Goal: Ask a question: Seek information or help from site administrators or community

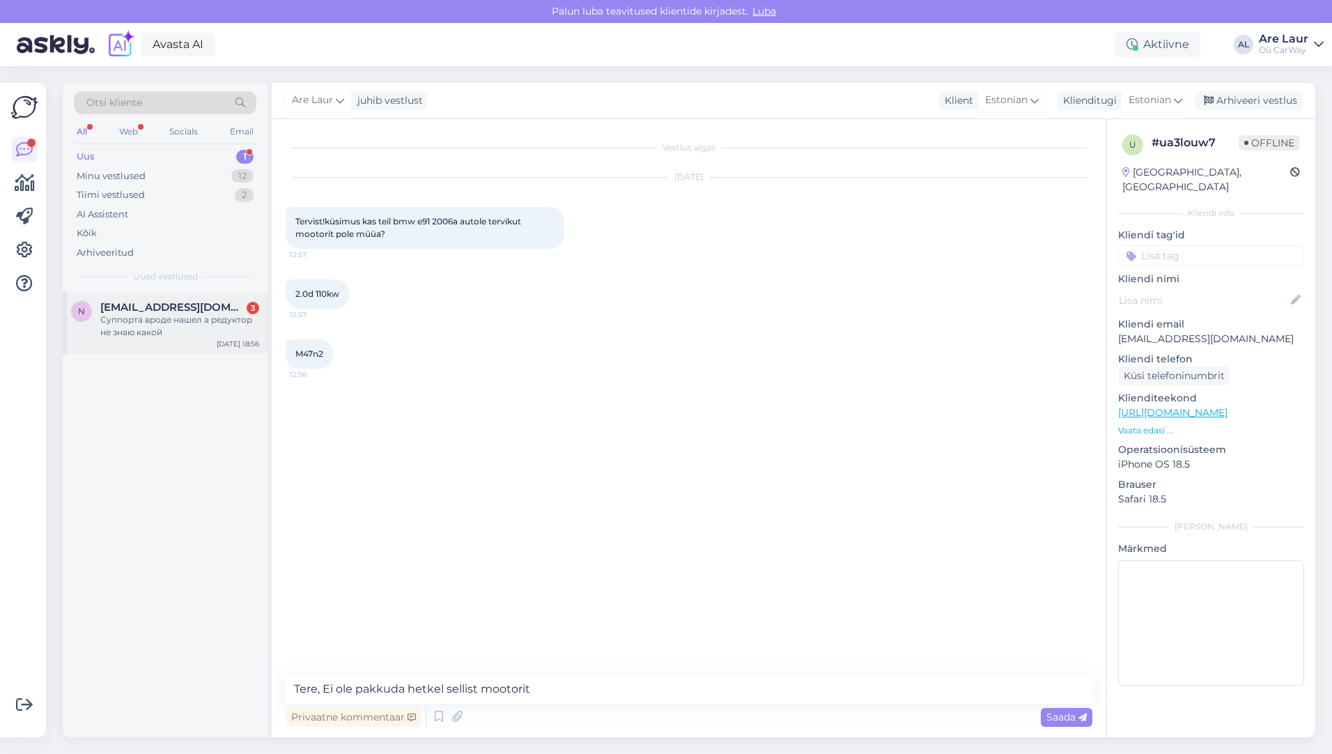
click at [150, 318] on div "Суппорта вроде нашел а редуктор не знаю какой" at bounding box center [179, 325] width 159 height 25
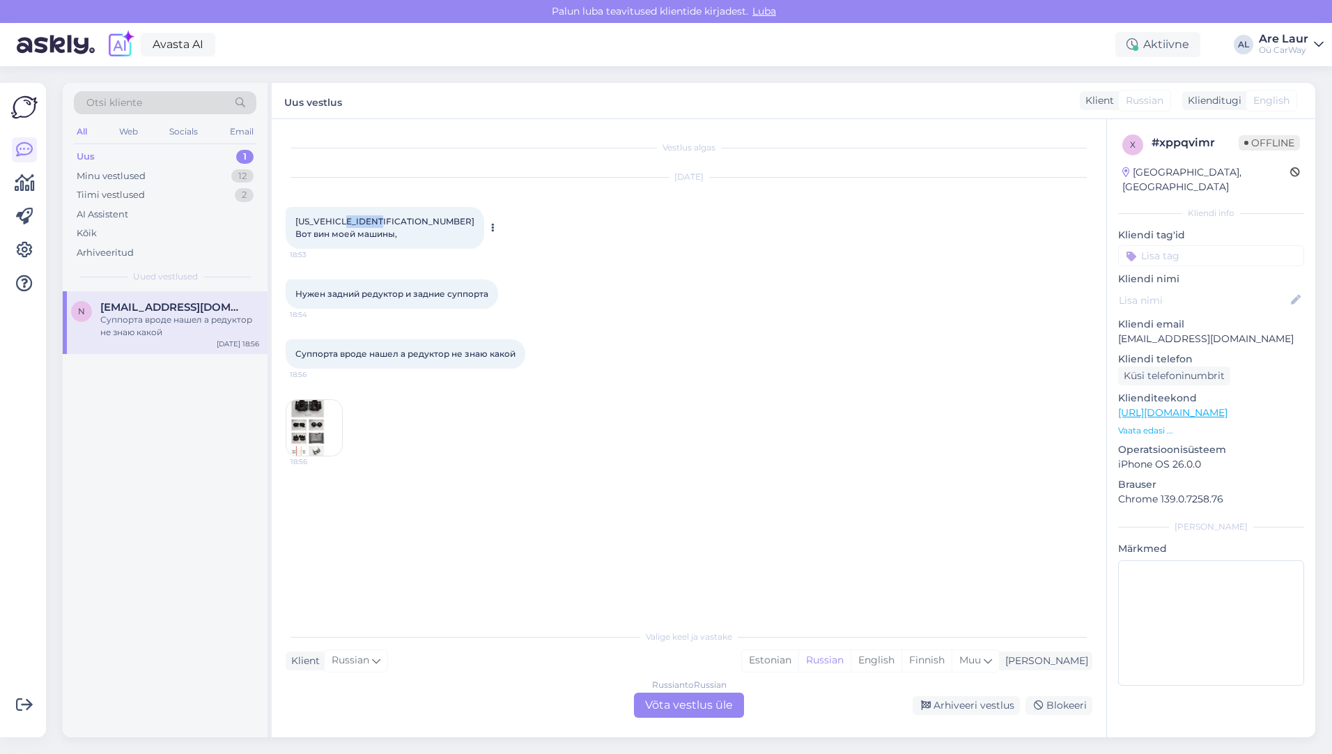
drag, startPoint x: 389, startPoint y: 219, endPoint x: 357, endPoint y: 219, distance: 32.0
click at [357, 219] on span "[US_VEHICLE_IDENTIFICATION_NUMBER] Вот вин моей машины," at bounding box center [384, 227] width 179 height 23
copy span "C513370"
click at [295, 423] on img at bounding box center [314, 428] width 56 height 56
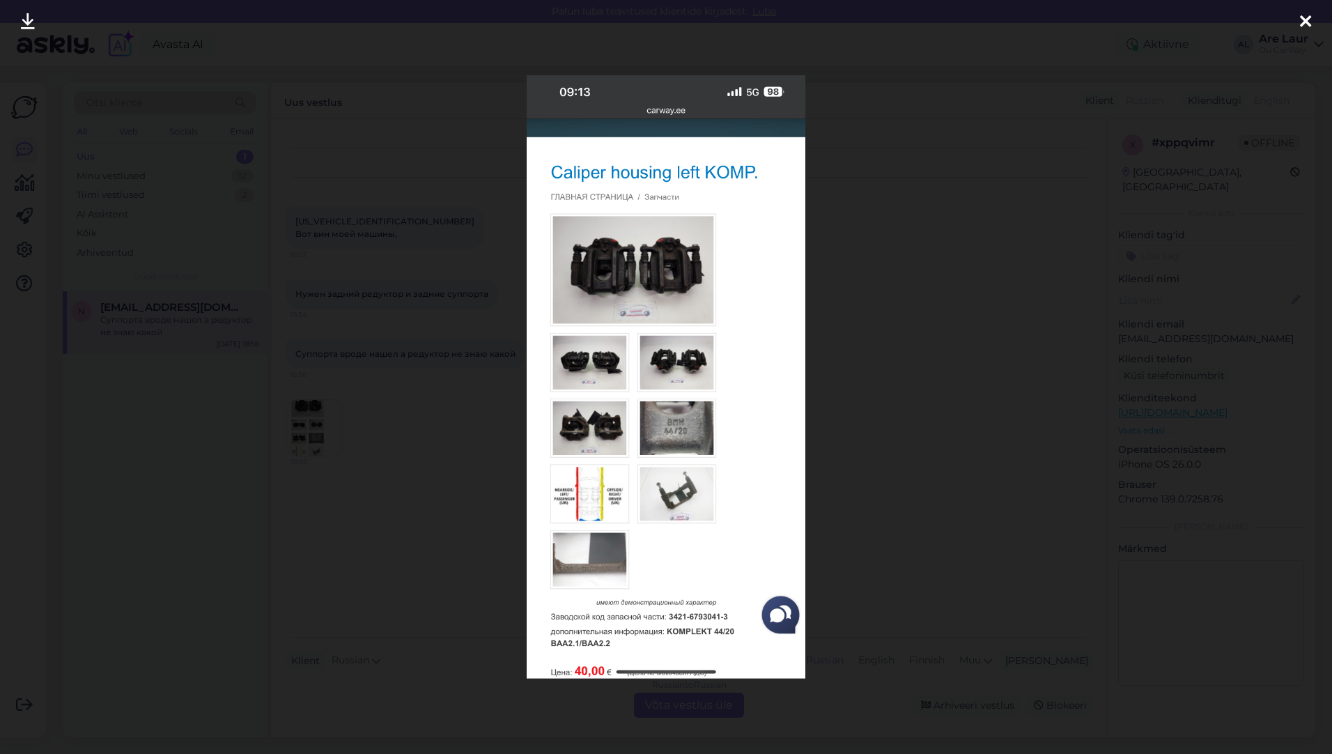
click at [1301, 17] on icon at bounding box center [1305, 22] width 11 height 18
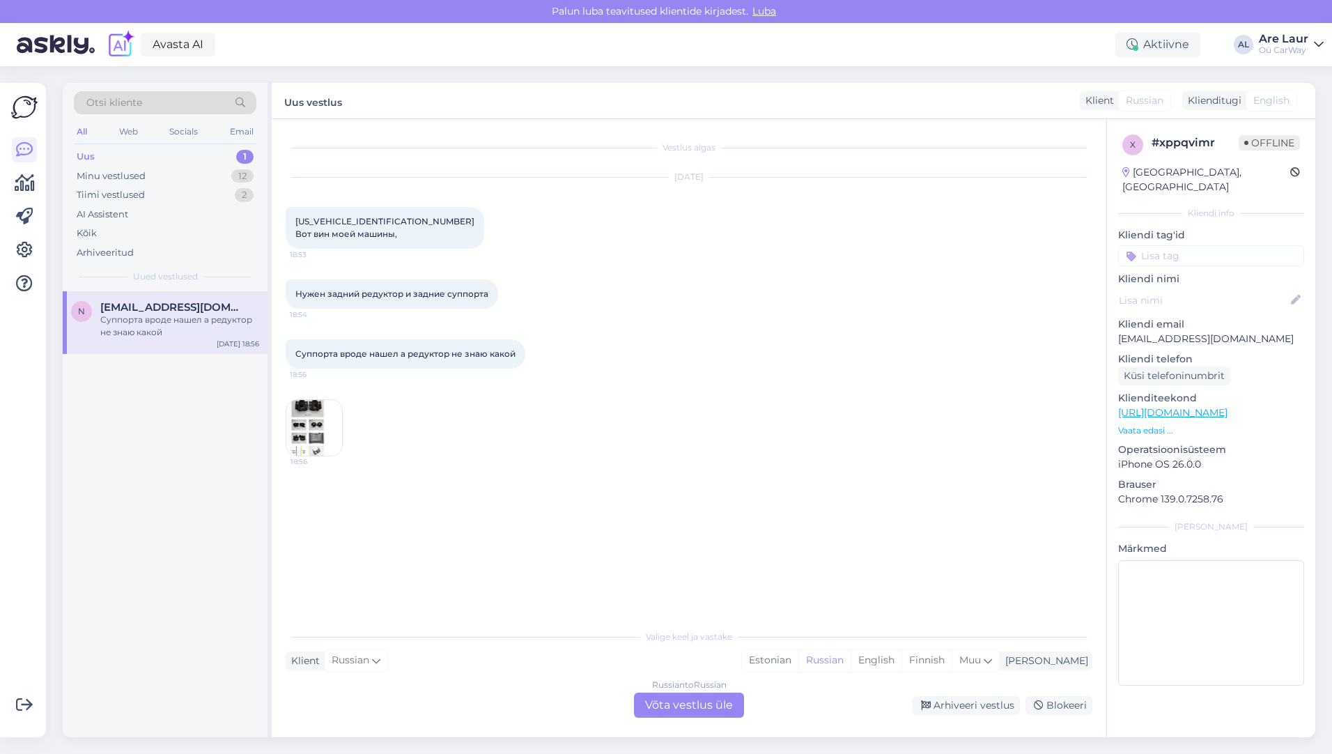
click at [680, 692] on div "Valige keel ja vastake Klient Russian Mina Estonian Russian English Finnish Muu…" at bounding box center [689, 669] width 807 height 95
click at [682, 704] on div "Russian to Russian Võta vestlus üle" at bounding box center [689, 704] width 110 height 25
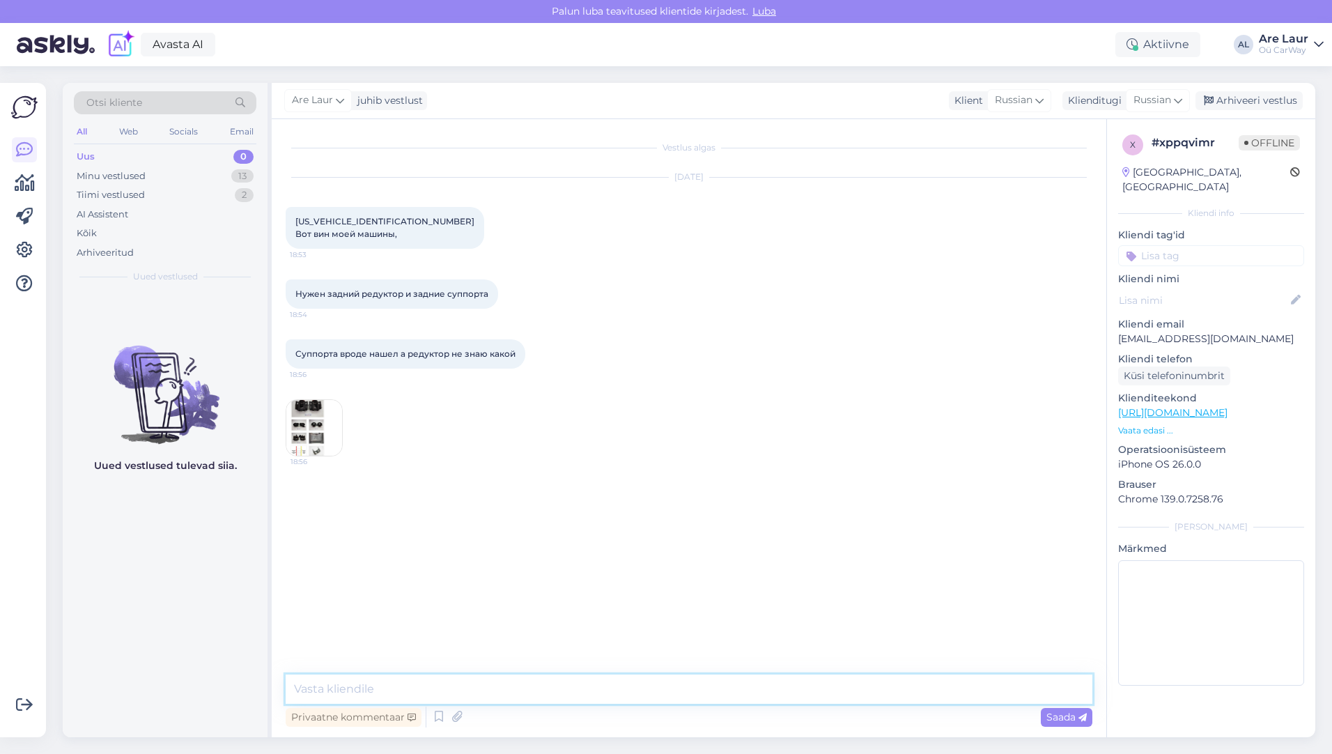
click at [463, 693] on textarea at bounding box center [689, 688] width 807 height 29
click at [1150, 95] on span "Russian" at bounding box center [1152, 100] width 38 height 15
type input "est"
click at [1119, 157] on link "Estonian" at bounding box center [1126, 162] width 153 height 22
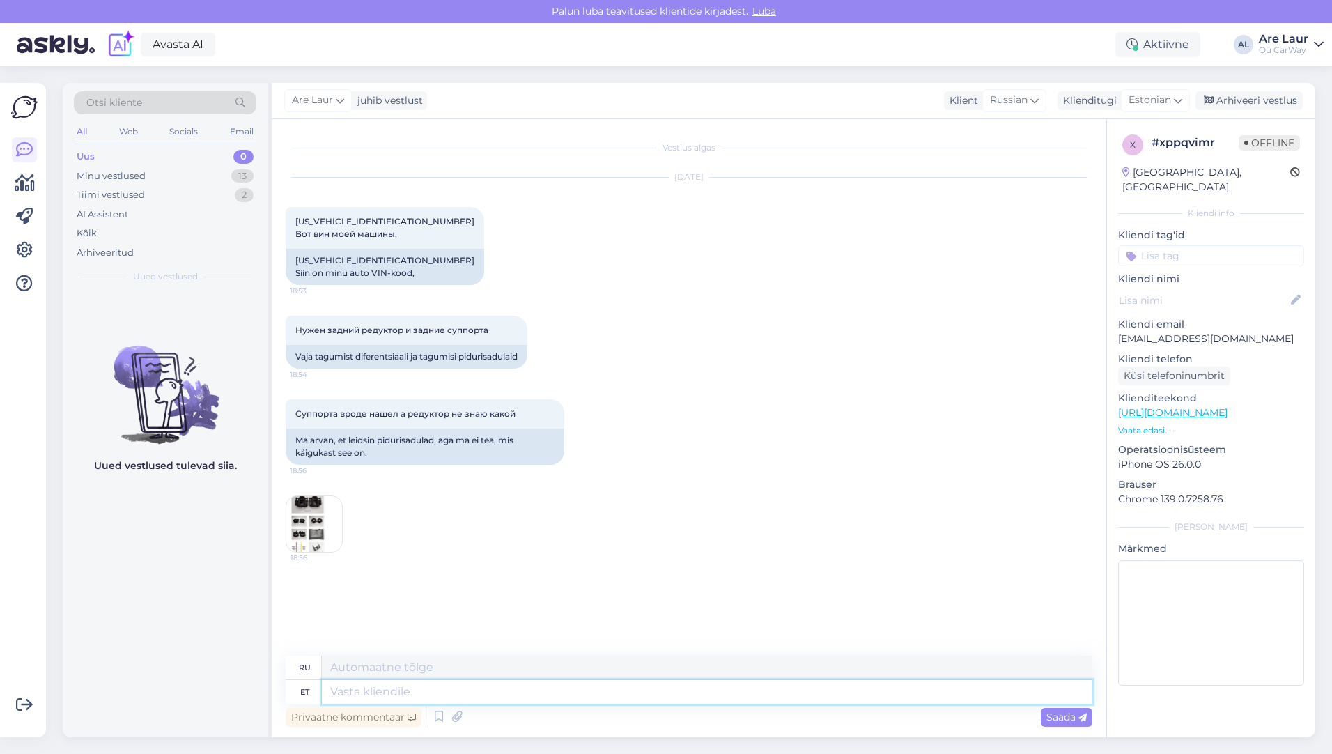
click at [385, 694] on textarea at bounding box center [707, 692] width 770 height 24
type textarea "Tere"
type textarea "Привет"
type textarea "Tere,"
type textarea "Привет,"
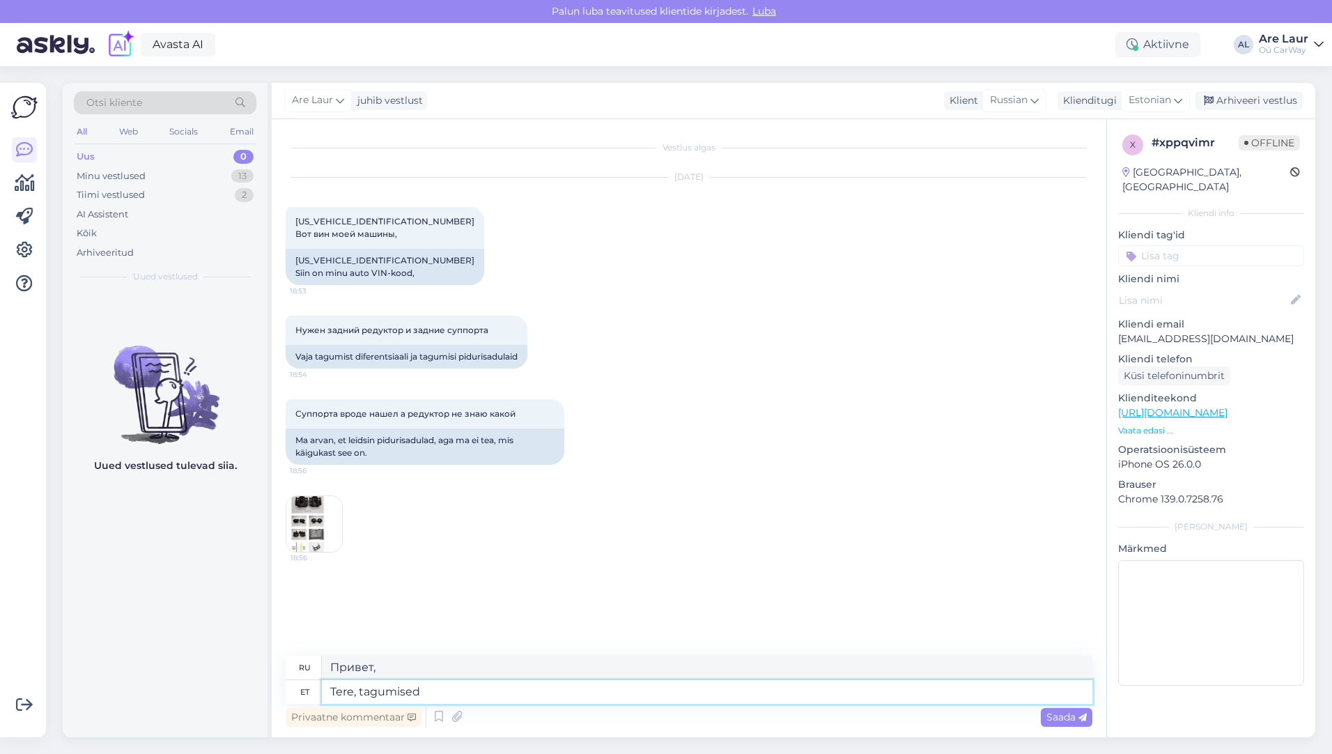
type textarea "Tere, tagumised s"
type textarea "Привет, сзади"
type textarea "Tere, tagumised suportid on o"
type textarea "Привет, задние суппорты."
type textarea "Tere, tagumised suportid on ol"
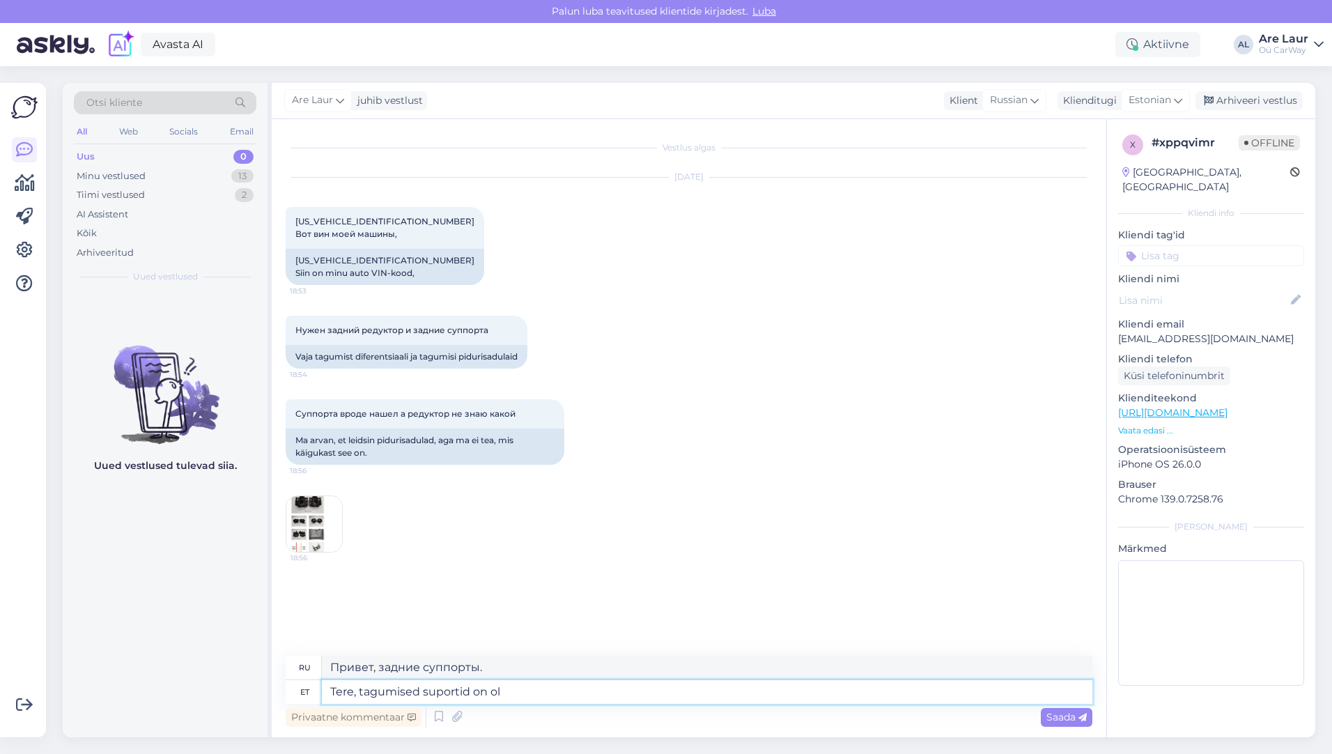
type textarea "Привет, задние суппорты"
type textarea "Tere, tagumised suportid on olemas"
type textarea "Здравствуйте, задние суппорты есть в наличии."
type textarea "Tere, tagumised suportid on olemas :"
type textarea "Здравствуйте, задние суппорты есть в наличии:"
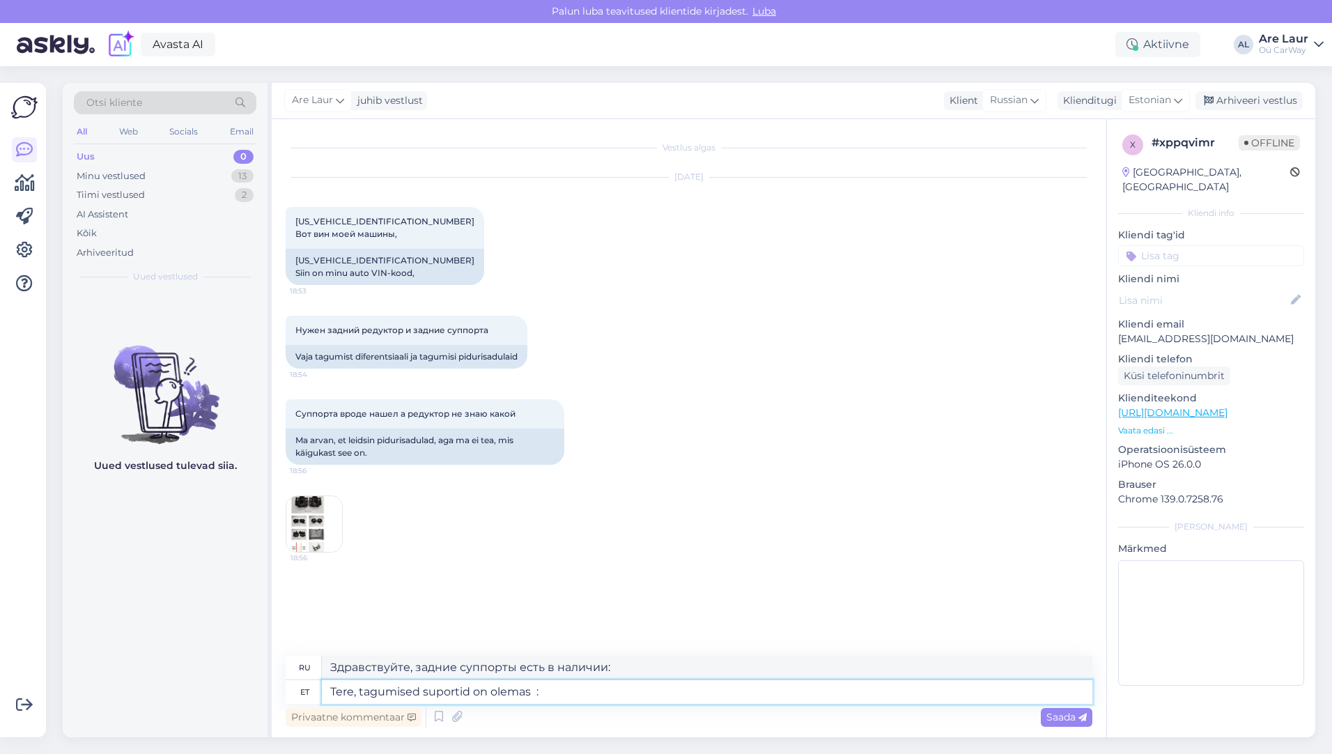
paste textarea "[URL][DOMAIN_NAME]"
type textarea "Tere, tagumised suportid on olemas : [URL][DOMAIN_NAME]"
type textarea "Здравствуйте, задние суппорты есть в наличии: [URL][DOMAIN_NAME]"
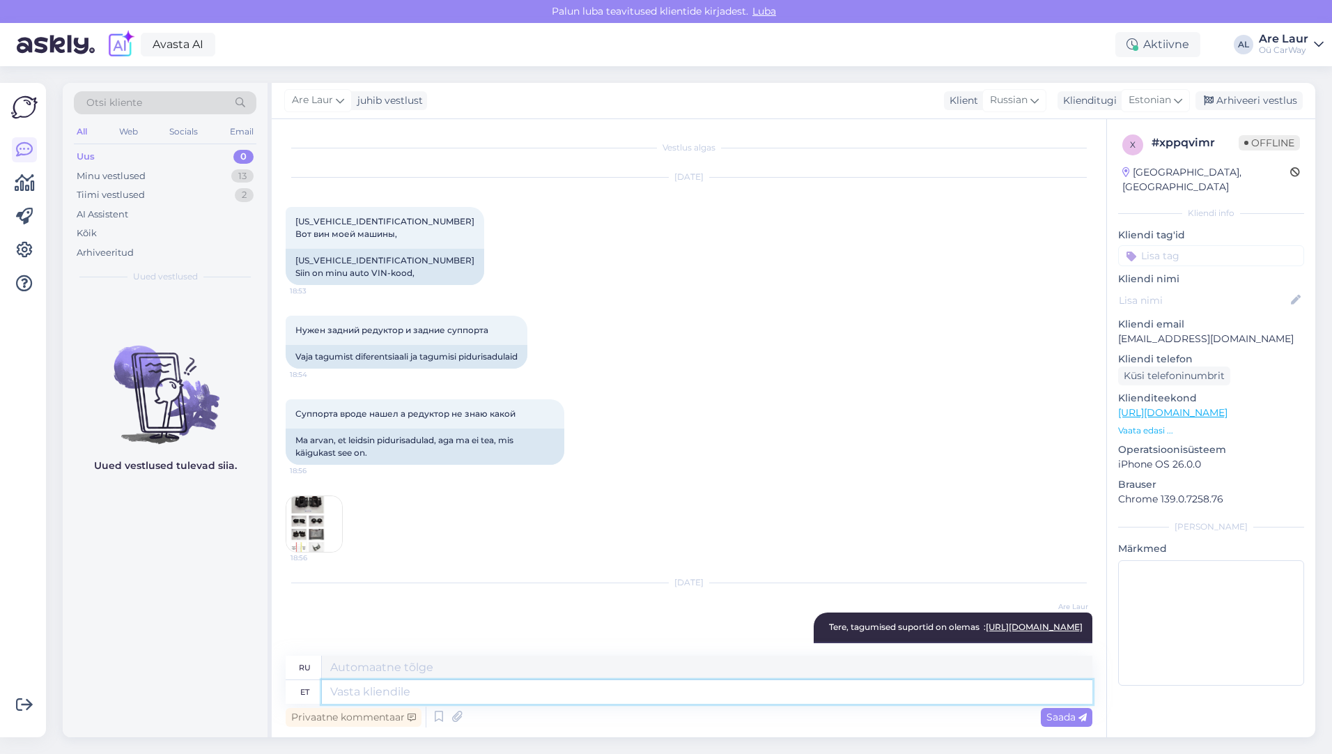
scroll to position [88, 0]
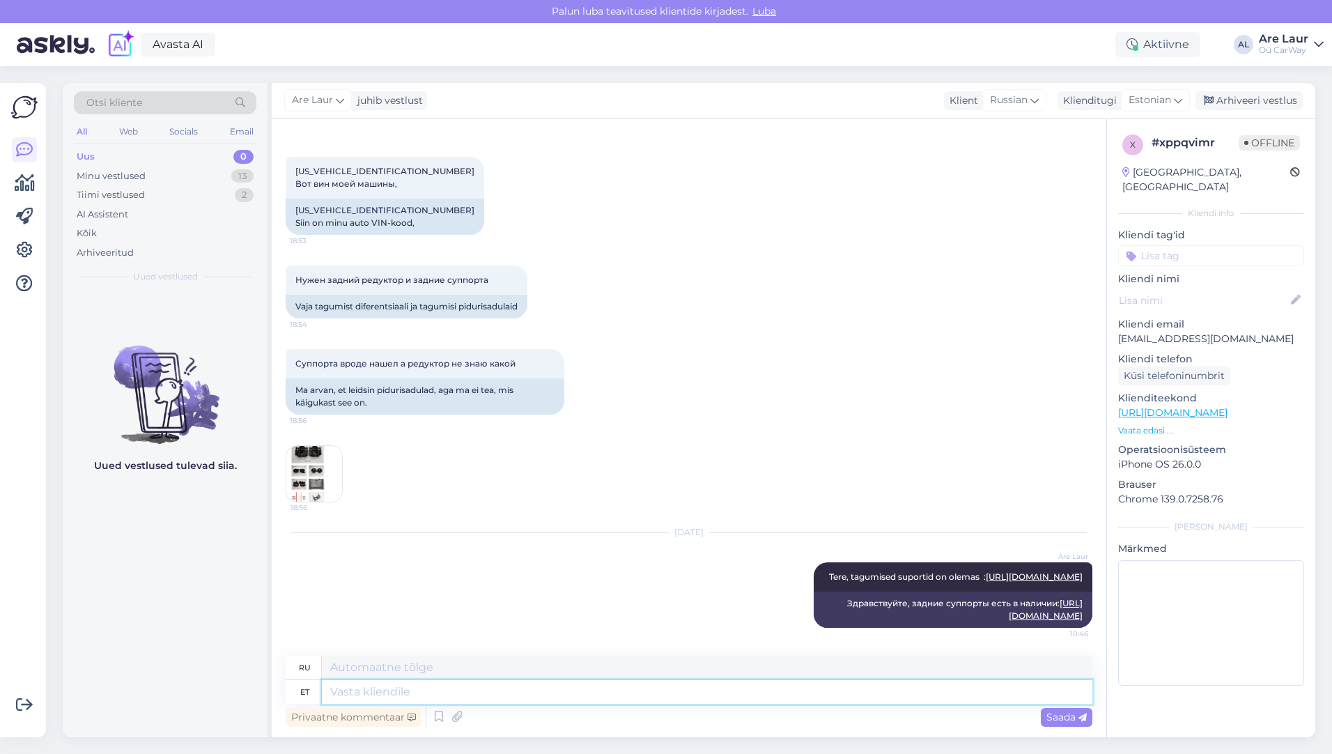
click at [385, 695] on textarea at bounding box center [707, 692] width 770 height 24
type textarea "tagumine"
type textarea "задний"
type textarea "tagumine differentsiaal"
type textarea "задний дифференциал"
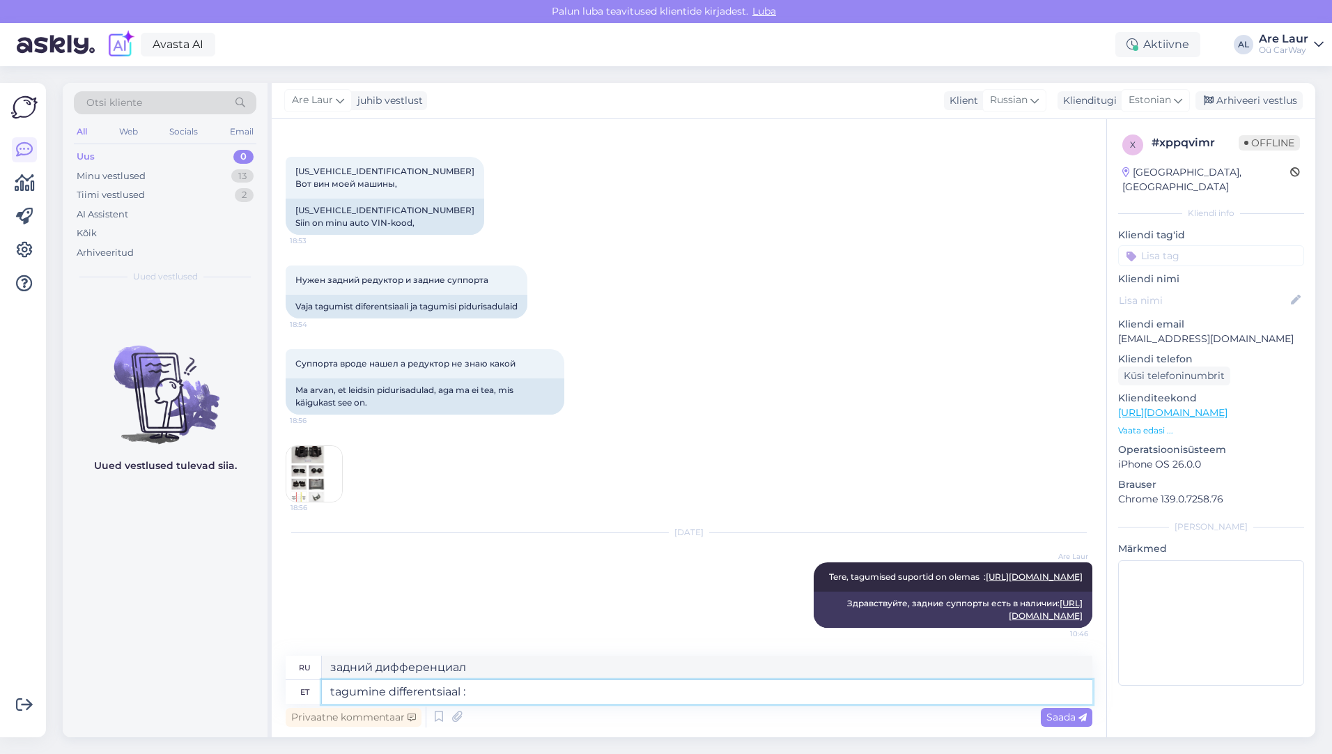
type textarea "tagumine differentsiaal :"
type textarea "задний дифференциал:"
paste textarea "[URL][DOMAIN_NAME]"
type textarea "tagumine differentsiaal : [URL][DOMAIN_NAME]"
type textarea "задний дифференциал: [URL][DOMAIN_NAME]"
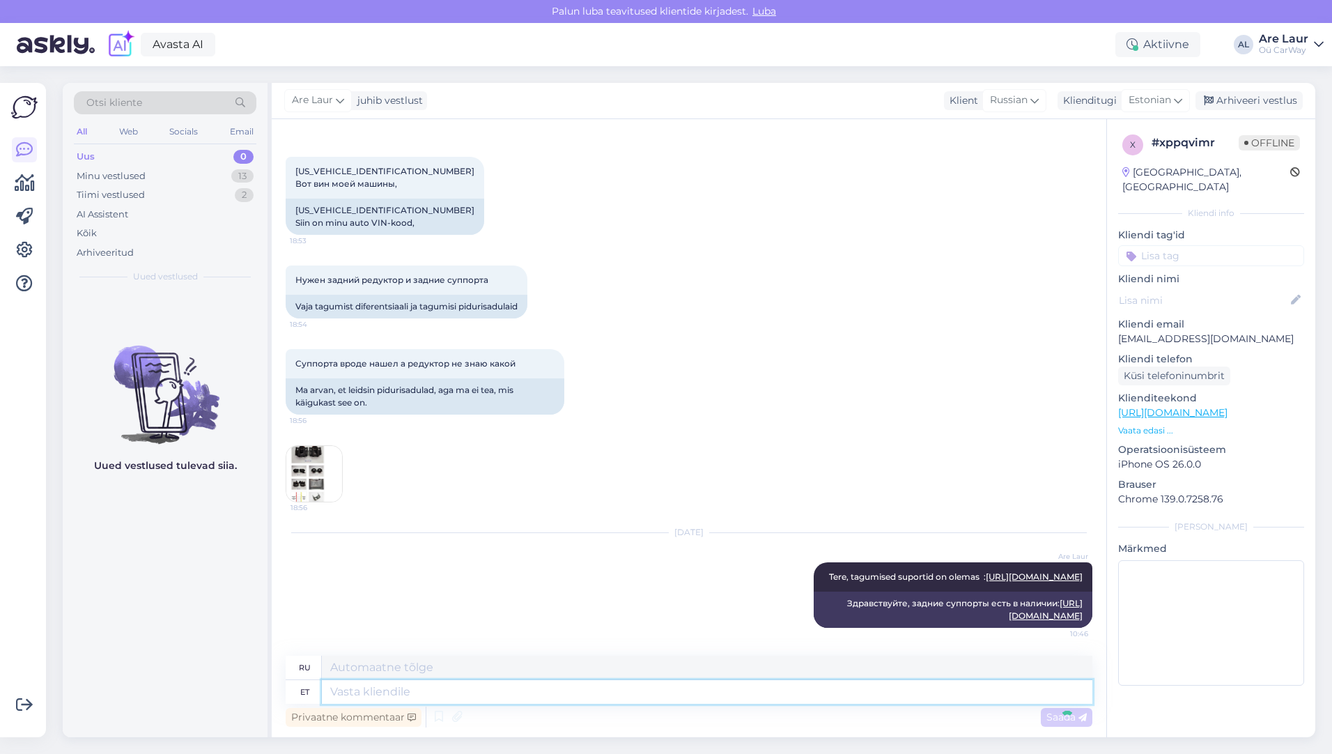
scroll to position [222, 0]
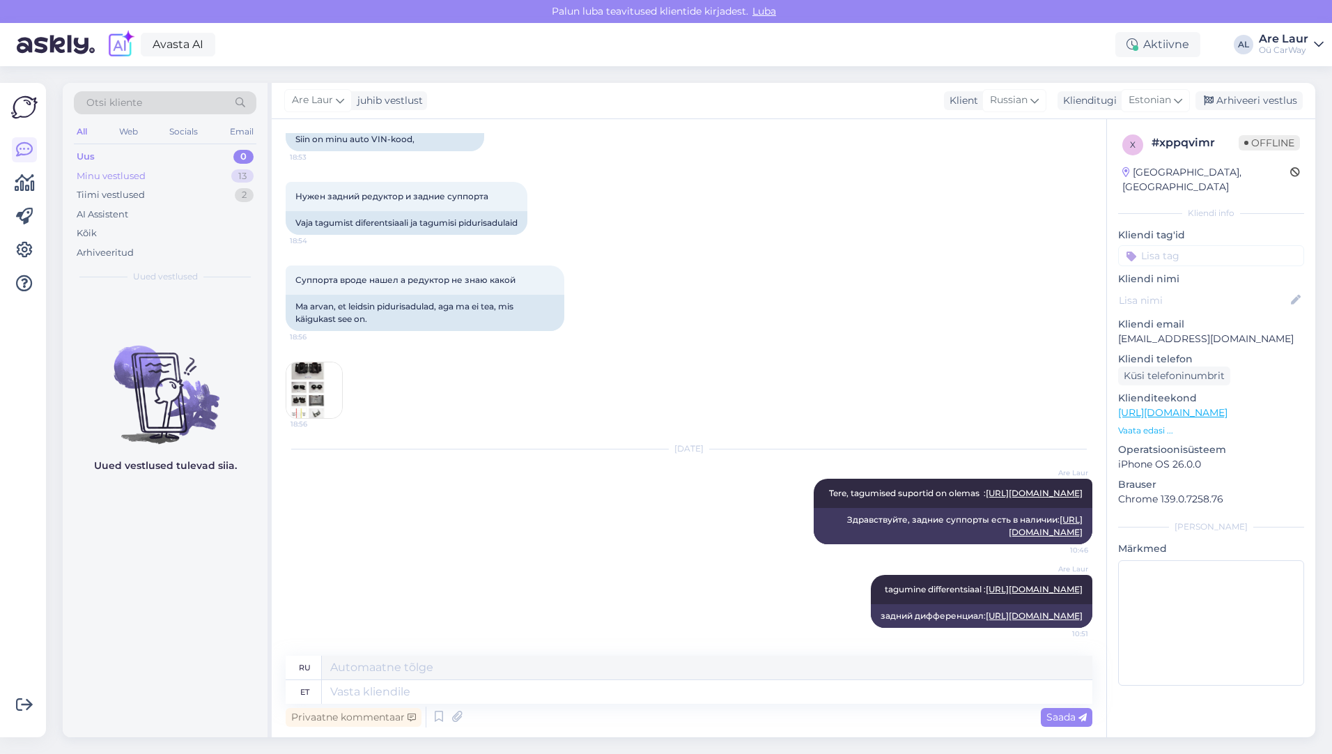
click at [126, 173] on div "Minu vestlused" at bounding box center [111, 176] width 69 height 14
